Goal: Navigation & Orientation: Find specific page/section

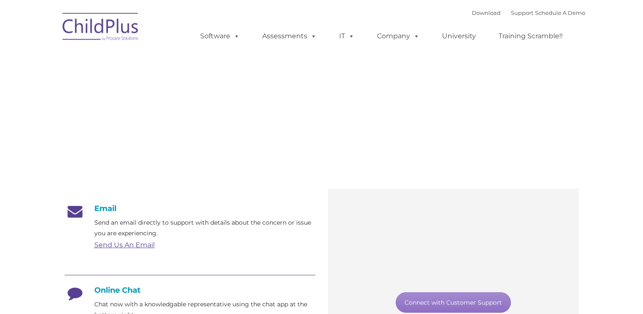
type input ""
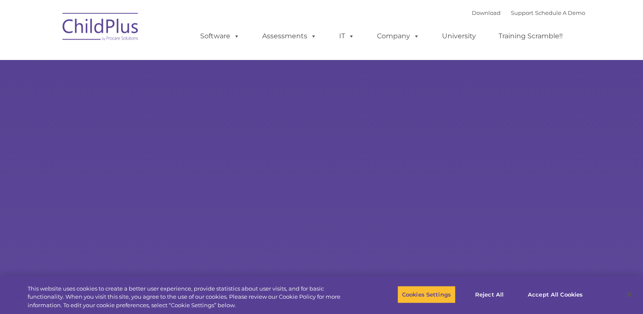
type input ""
select select "MEDIUM"
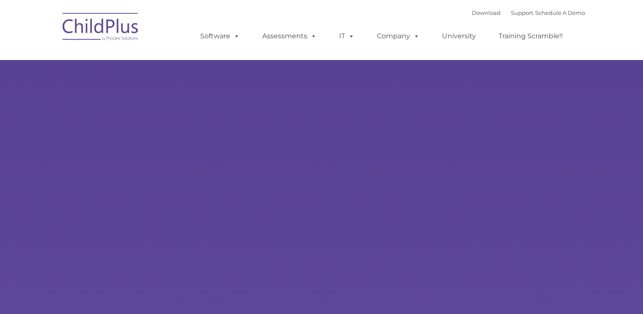
type input ""
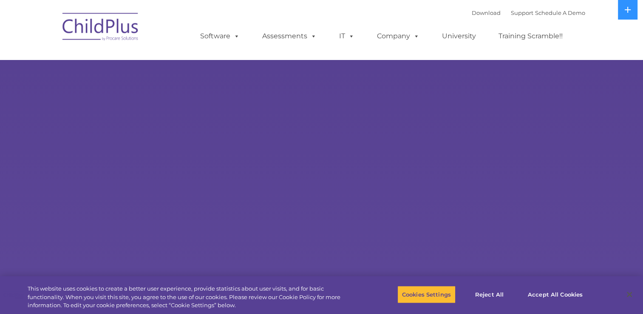
select select "MEDIUM"
